Goal: Task Accomplishment & Management: Manage account settings

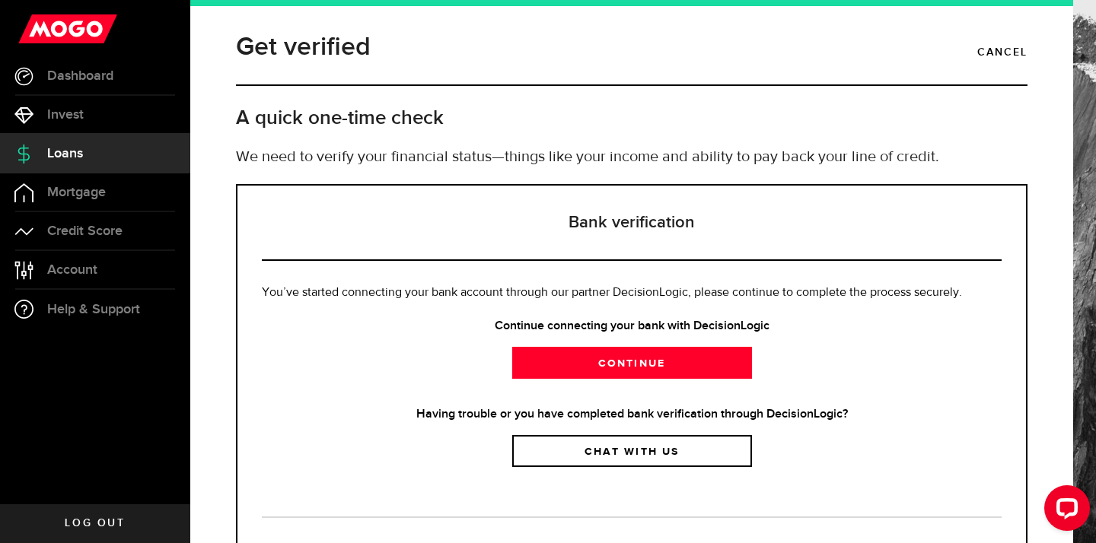
scroll to position [82, 0]
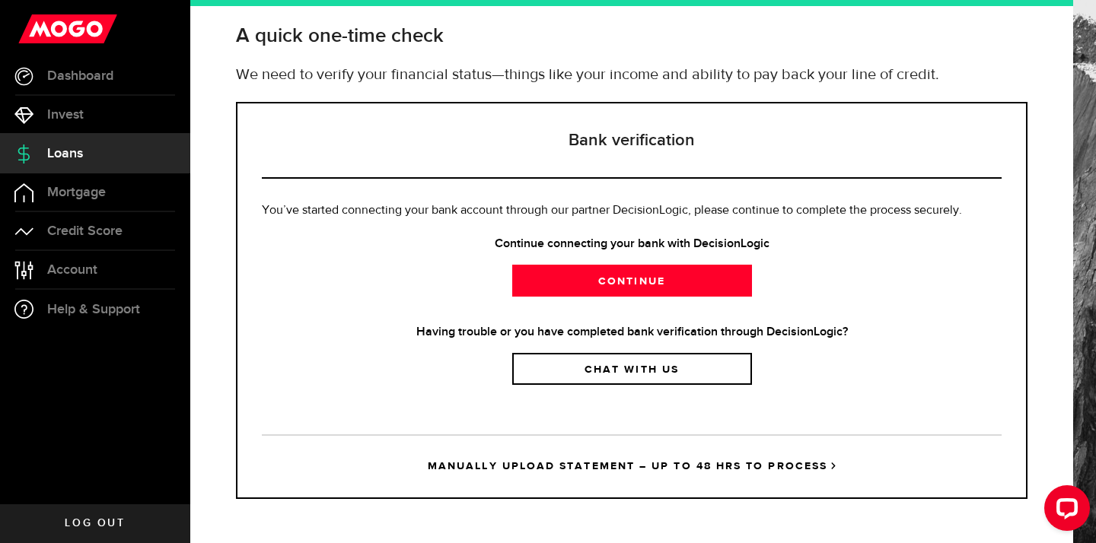
click at [562, 334] on strong "Having trouble or you have completed bank verification through DecisionLogic?" at bounding box center [632, 332] width 740 height 18
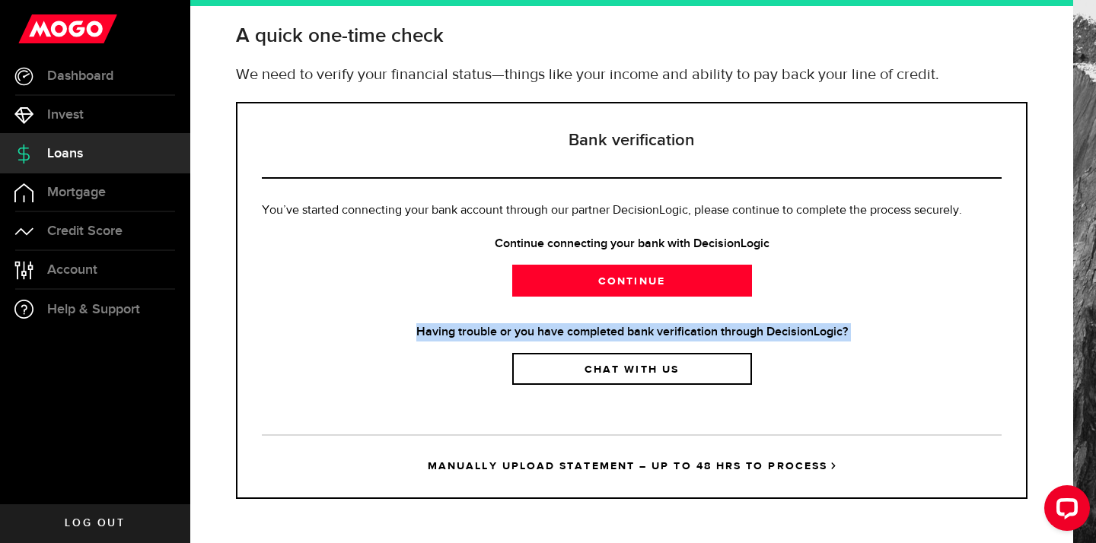
click at [562, 334] on strong "Having trouble or you have completed bank verification through DecisionLogic?" at bounding box center [632, 332] width 740 height 18
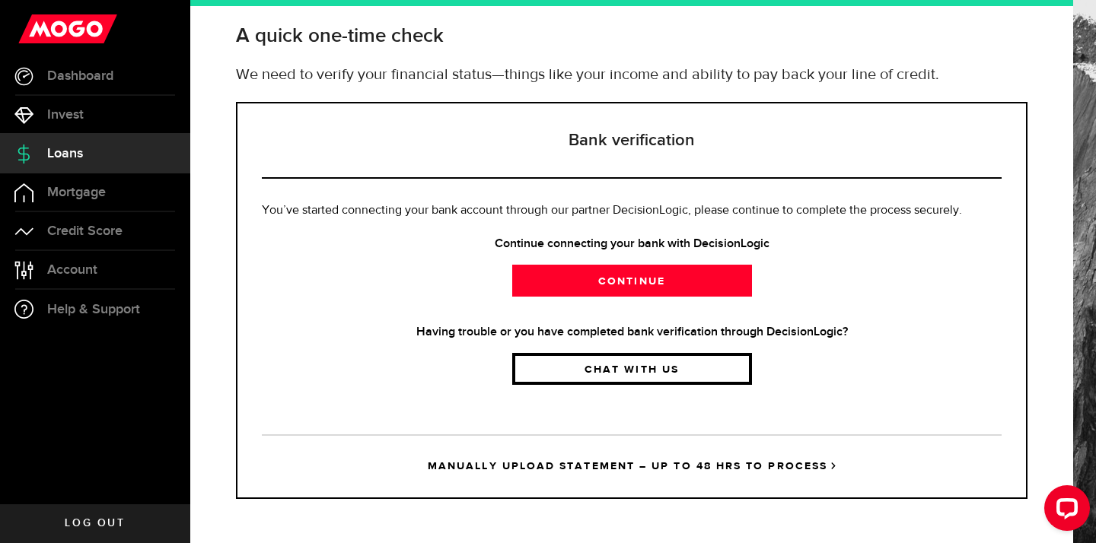
click at [607, 367] on link "Chat with us" at bounding box center [632, 369] width 240 height 32
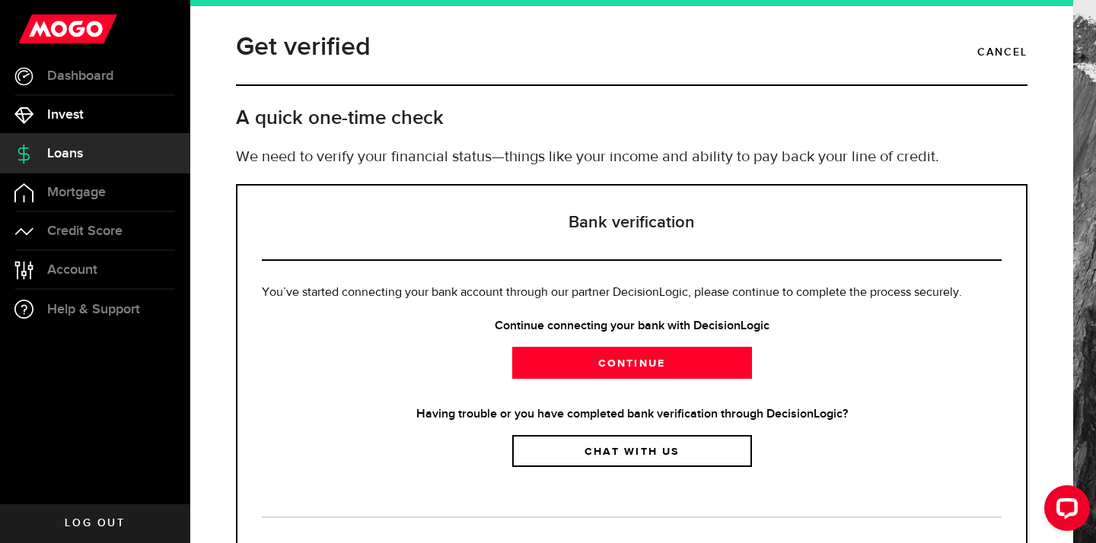
click at [90, 115] on link "Invest" at bounding box center [95, 115] width 190 height 38
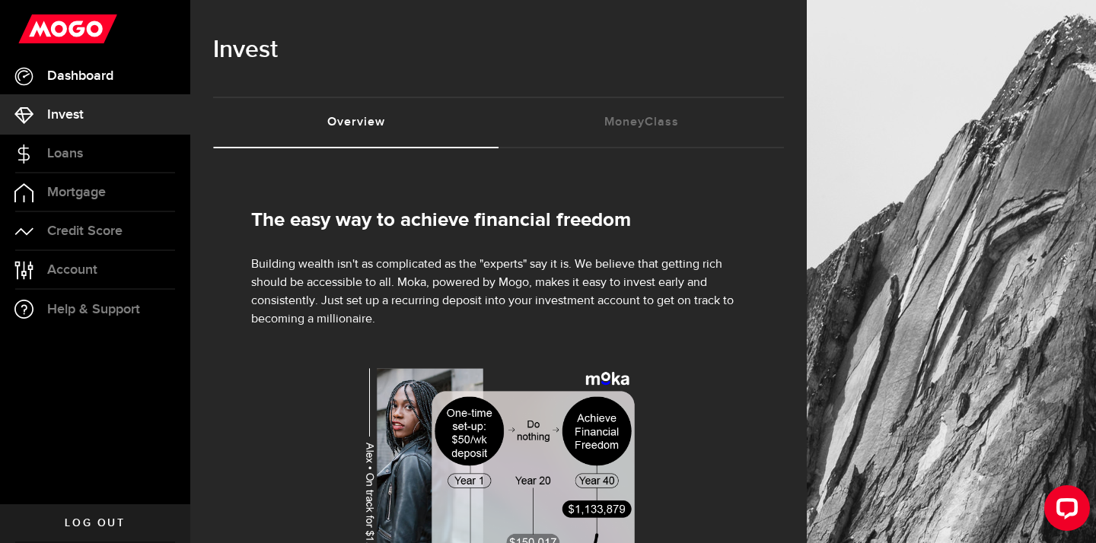
click at [95, 71] on span "Dashboard" at bounding box center [80, 76] width 66 height 14
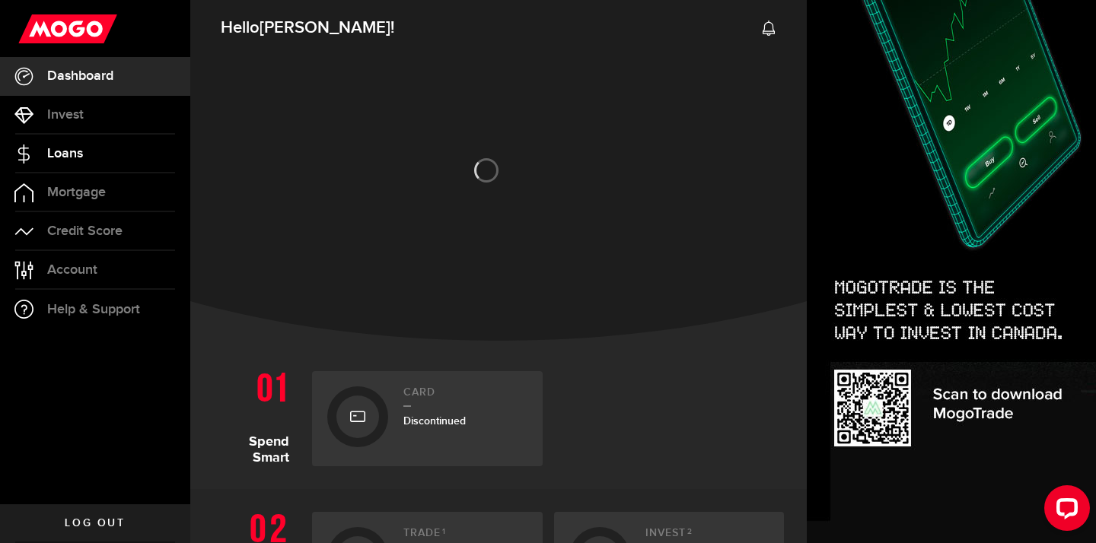
click at [90, 162] on link "Loans" at bounding box center [95, 154] width 190 height 38
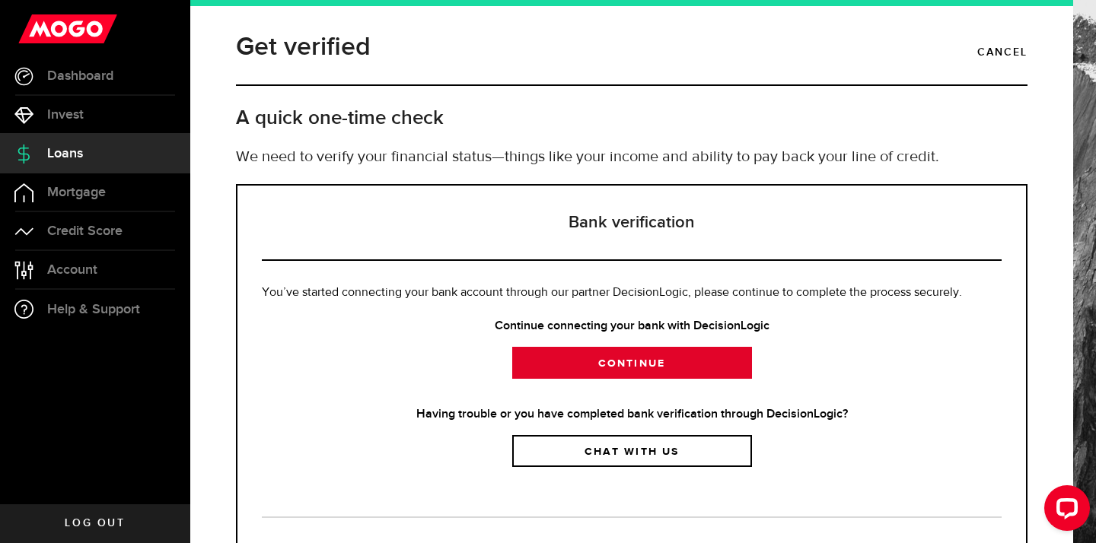
click at [613, 377] on link "Continue" at bounding box center [632, 363] width 240 height 32
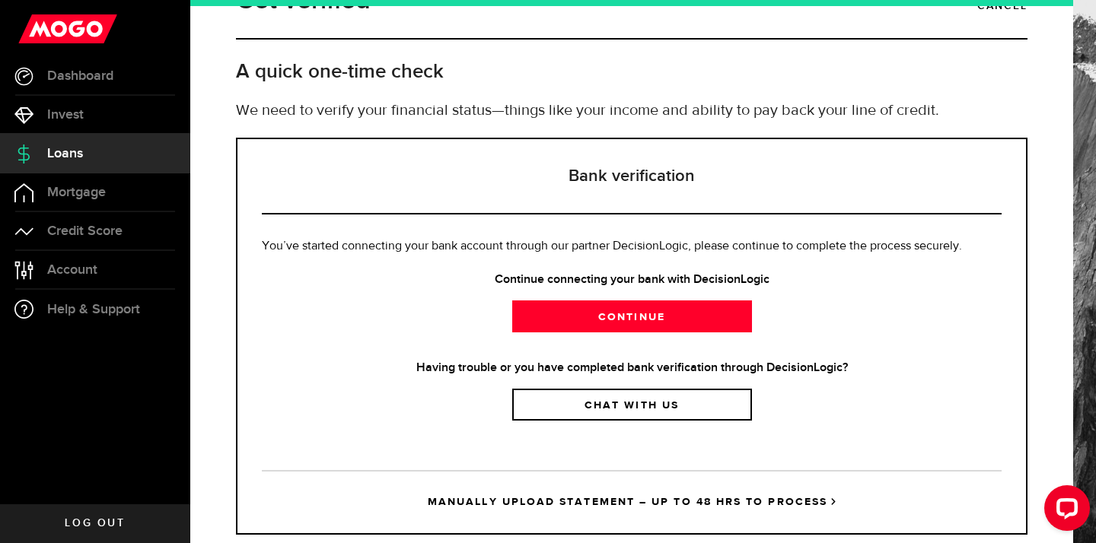
scroll to position [82, 0]
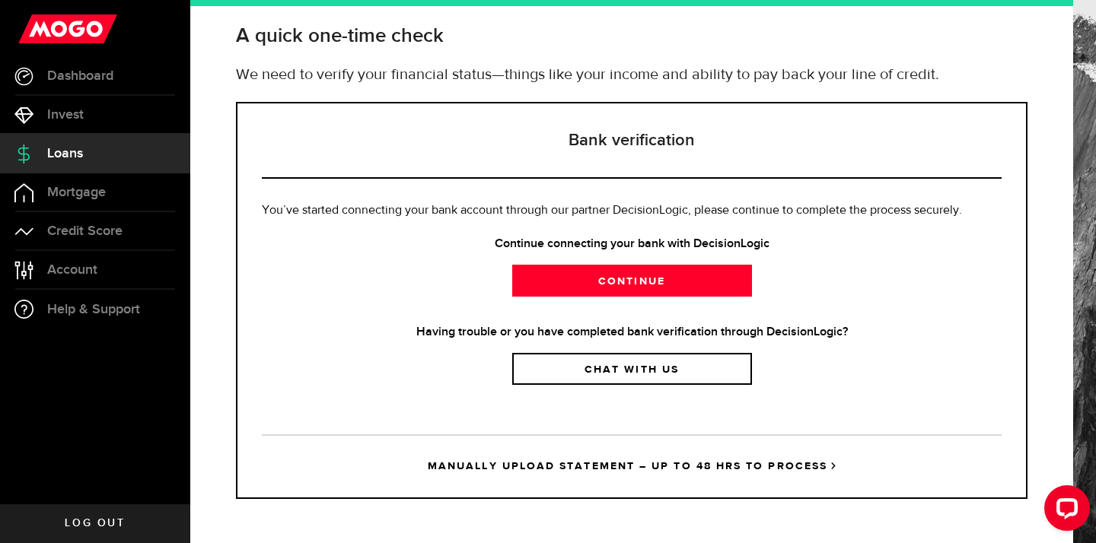
click at [575, 486] on link "MANUALLY UPLOAD STATEMENT – UP TO 48 HRS TO PROCESS" at bounding box center [632, 466] width 740 height 63
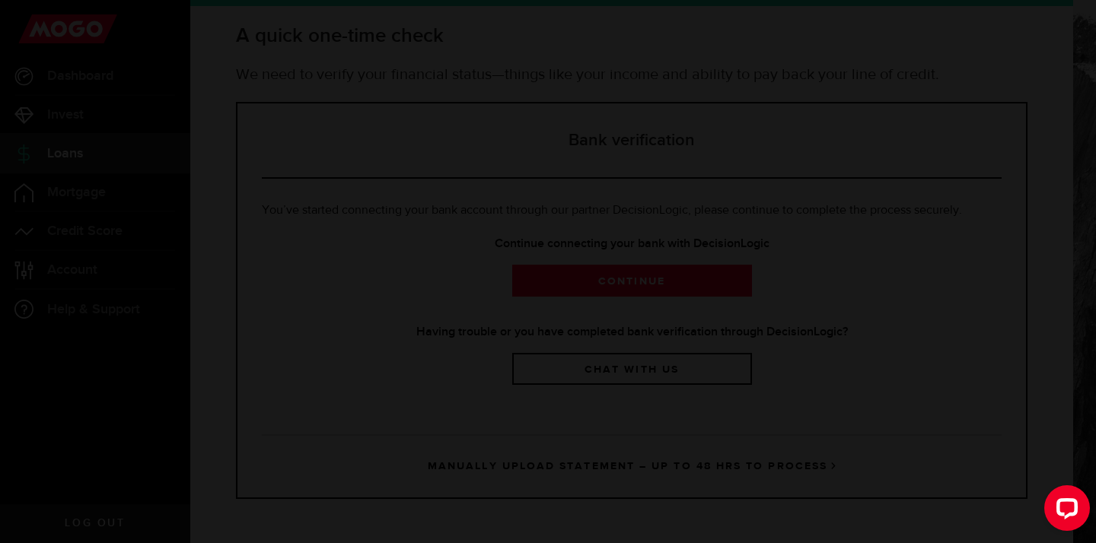
click at [576, 473] on div "Are you sure? You’ll lose the progress you've made and have to start from the b…" at bounding box center [548, 271] width 1096 height 543
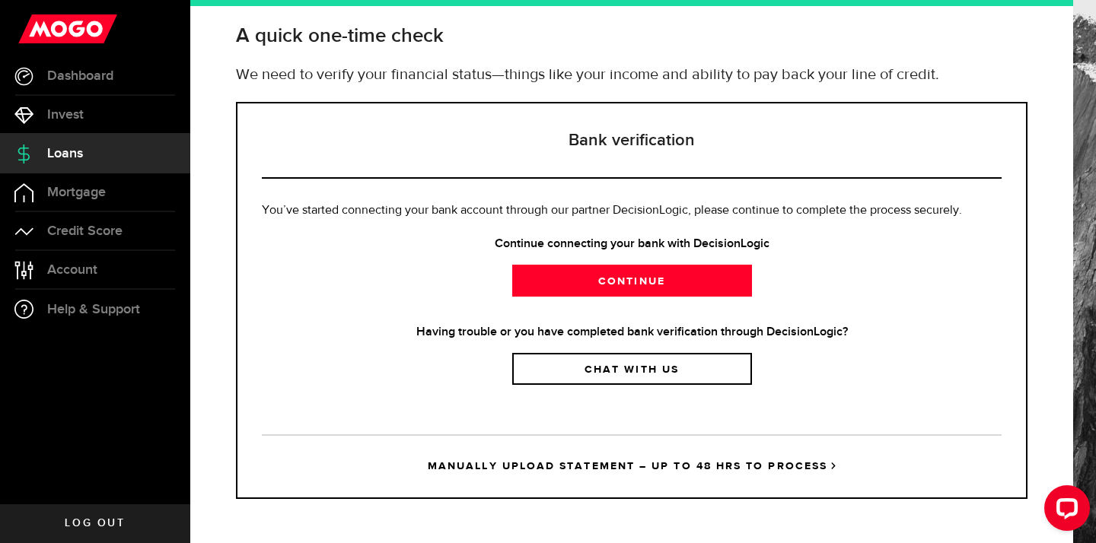
click at [528, 463] on link "MANUALLY UPLOAD STATEMENT – UP TO 48 HRS TO PROCESS" at bounding box center [632, 466] width 740 height 63
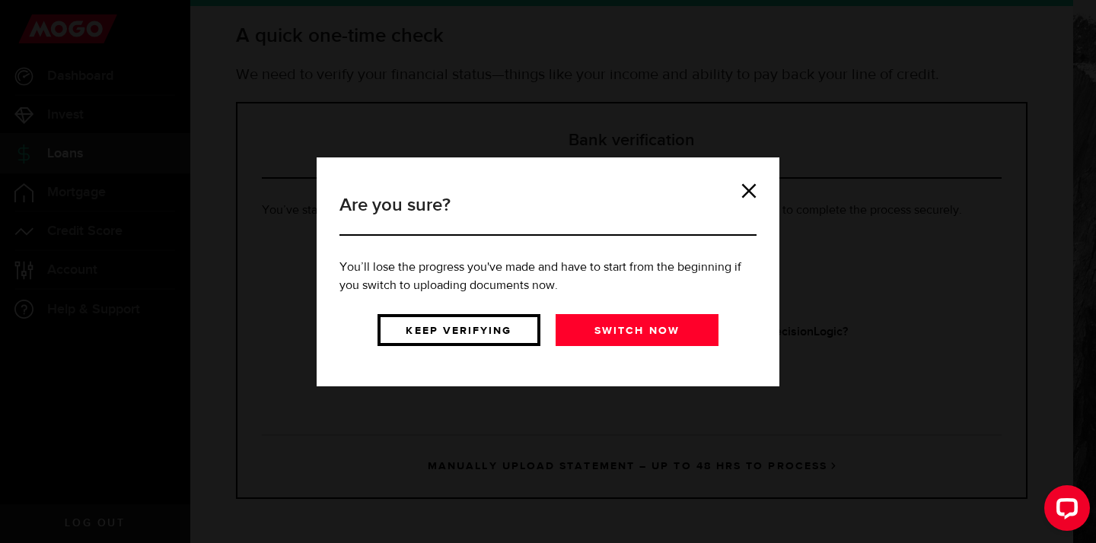
click at [497, 327] on link "Keep verifying" at bounding box center [458, 330] width 163 height 32
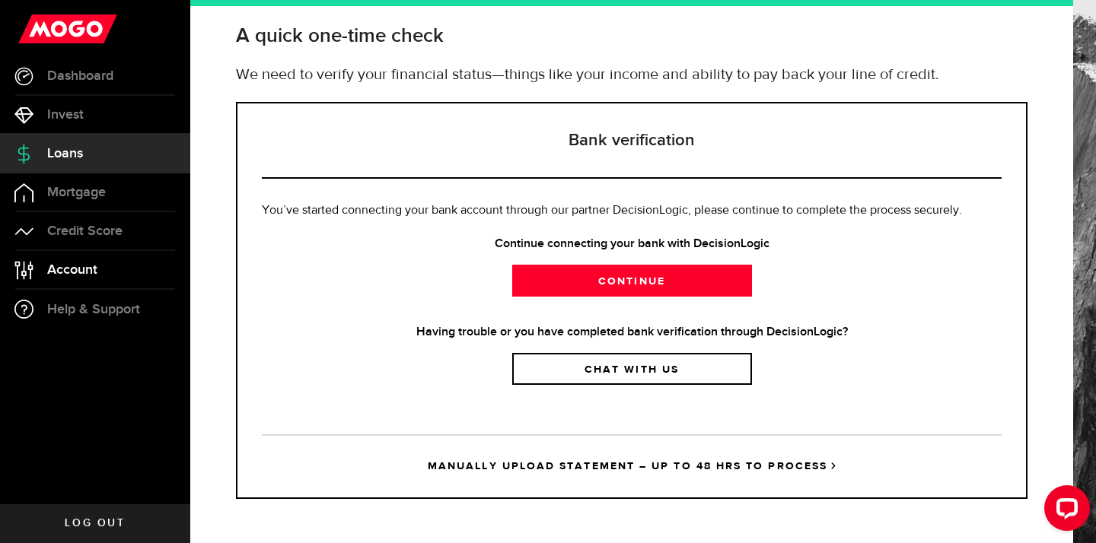
click at [84, 251] on link "Account Compte" at bounding box center [95, 270] width 190 height 38
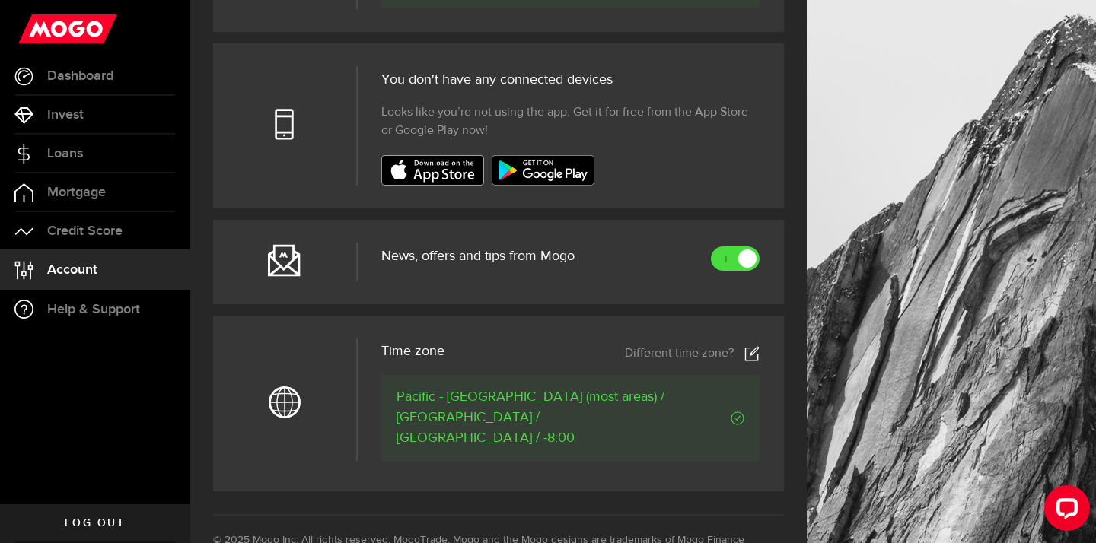
scroll to position [782, 0]
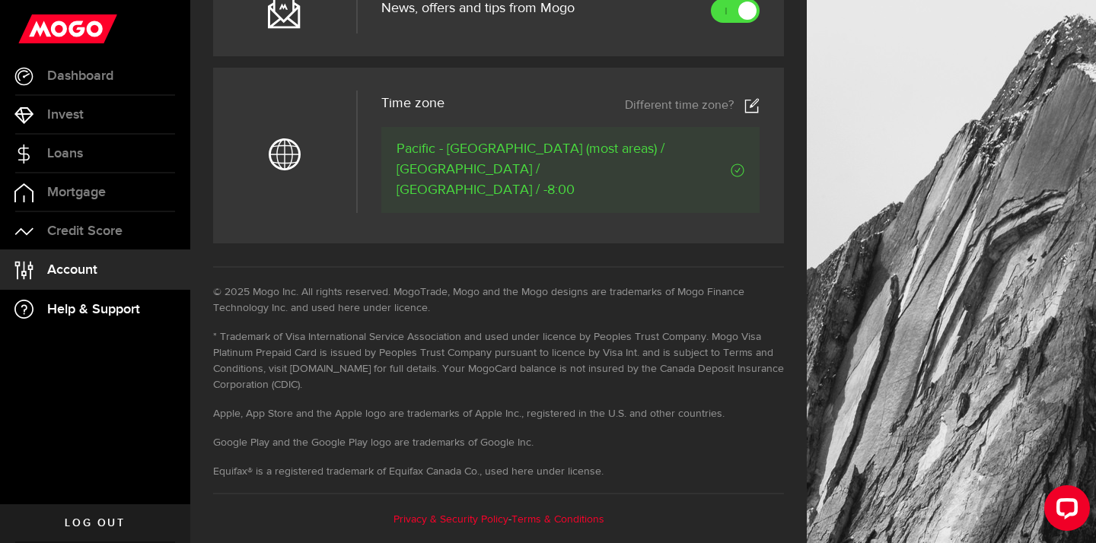
click at [96, 310] on span "Help & Support" at bounding box center [93, 310] width 93 height 14
click at [79, 239] on link "Credit Score" at bounding box center [95, 231] width 190 height 38
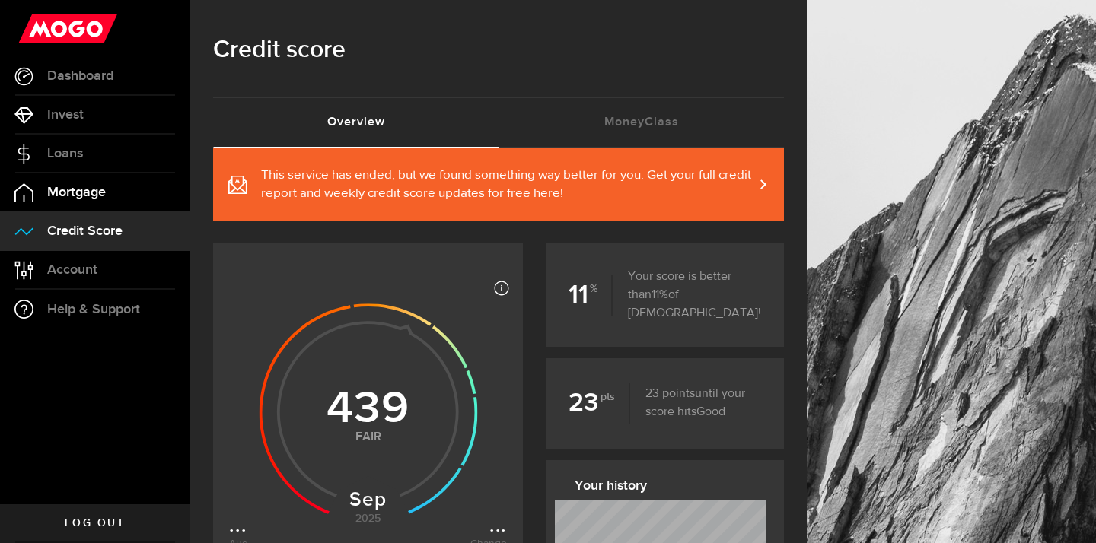
click at [87, 182] on link "Mortgage" at bounding box center [95, 193] width 190 height 38
select select "3knYdhfXw4iYoq2m0WGQES"
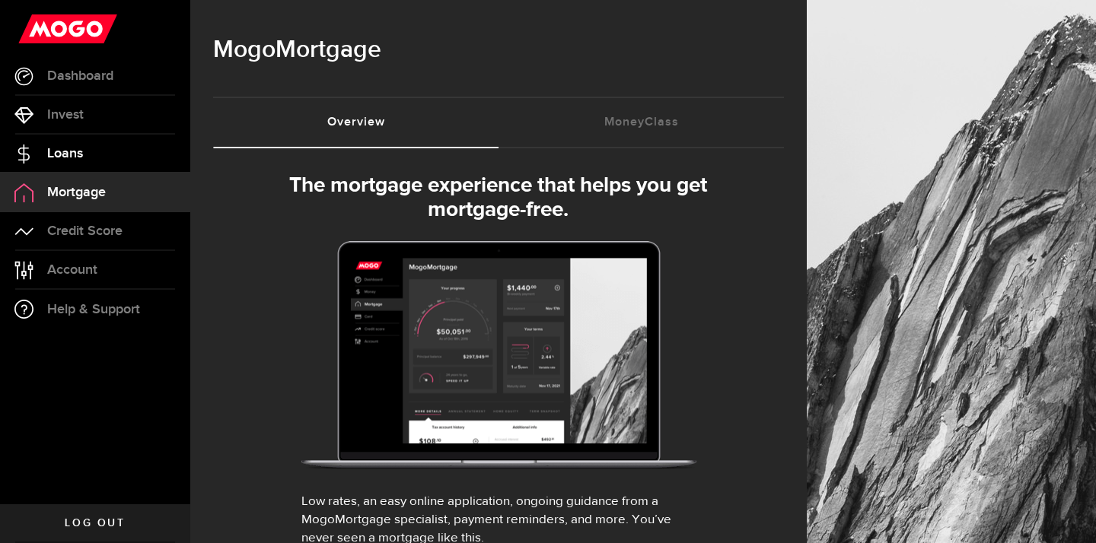
click at [80, 148] on span "Loans" at bounding box center [65, 154] width 36 height 14
